Goal: Entertainment & Leisure: Consume media (video, audio)

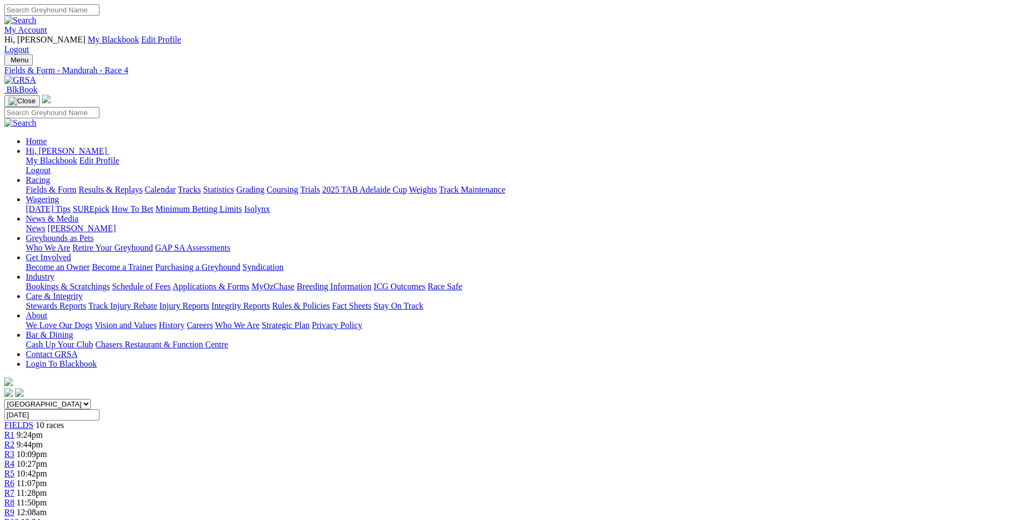
click at [47, 508] on span "12:08am" at bounding box center [32, 512] width 30 height 9
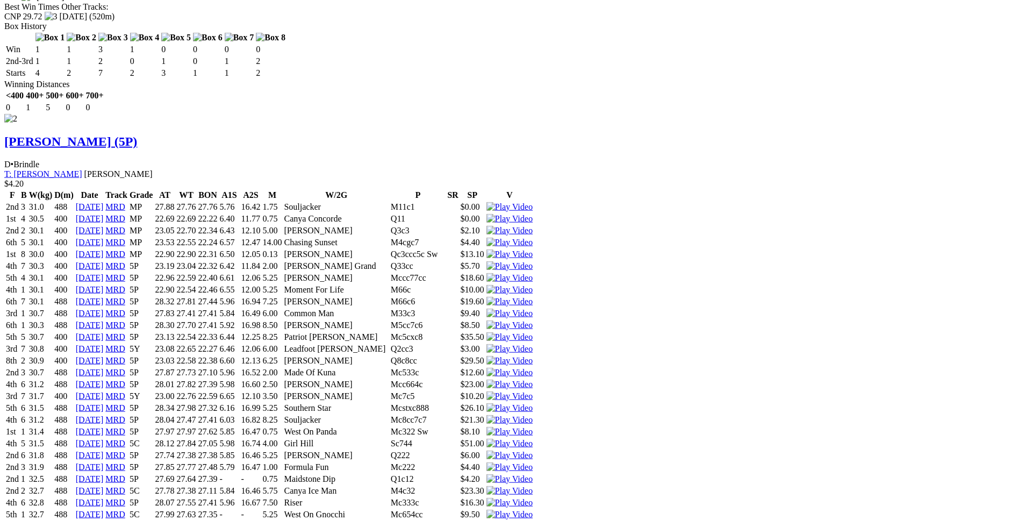
scroll to position [1699, 0]
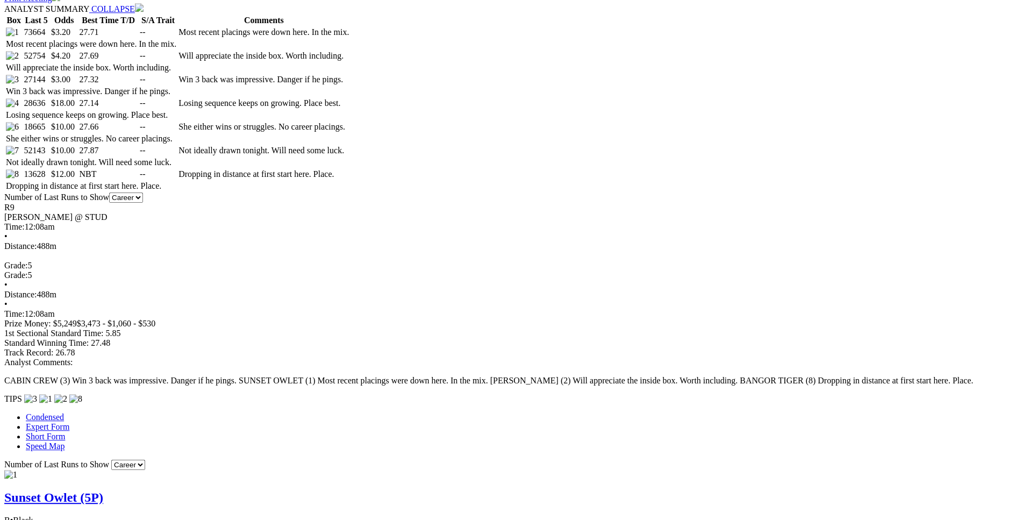
scroll to position [597, 0]
drag, startPoint x: 270, startPoint y: 165, endPoint x: 597, endPoint y: 163, distance: 326.9
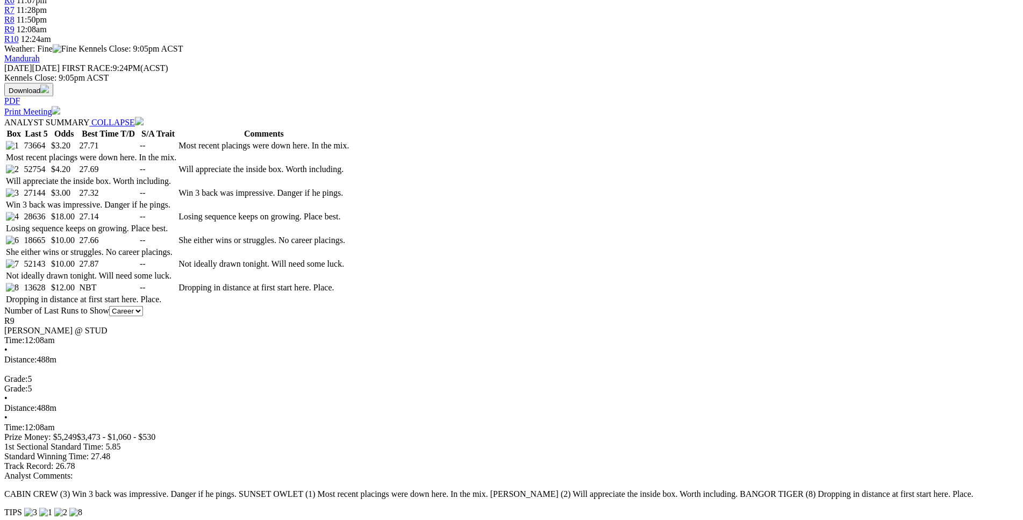
scroll to position [487, 0]
